Goal: Download file/media

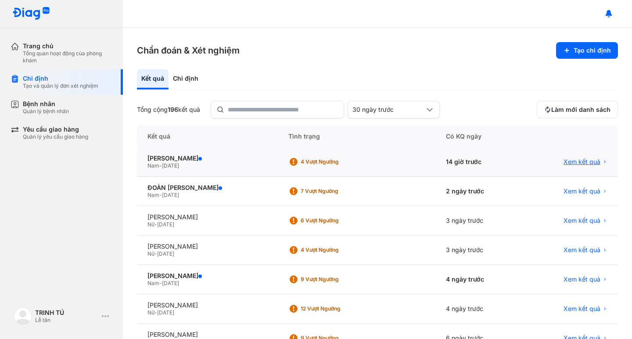
click at [573, 161] on span "Xem kết quả" at bounding box center [581, 162] width 37 height 8
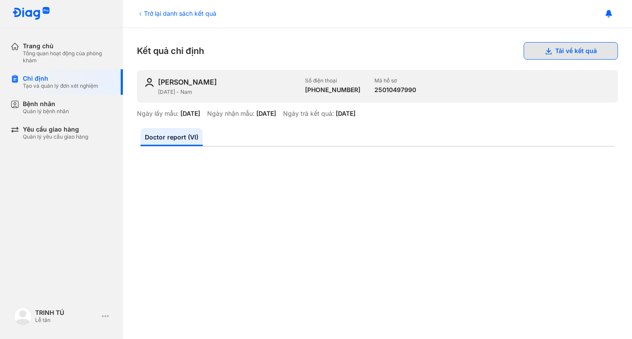
click at [555, 54] on button "Tải về kết quả" at bounding box center [570, 51] width 94 height 18
